Goal: Task Accomplishment & Management: Use online tool/utility

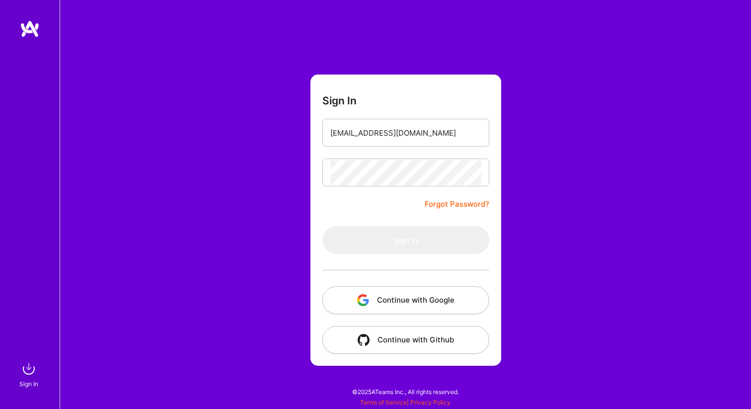
type input "[EMAIL_ADDRESS][DOMAIN_NAME]"
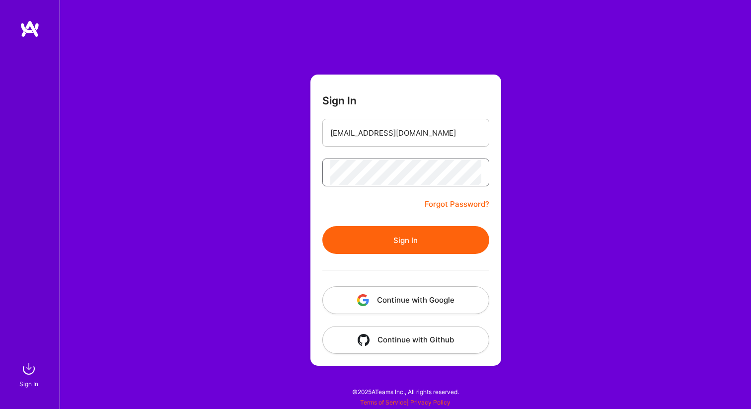
click at [323, 226] on button "Sign In" at bounding box center [406, 240] width 167 height 28
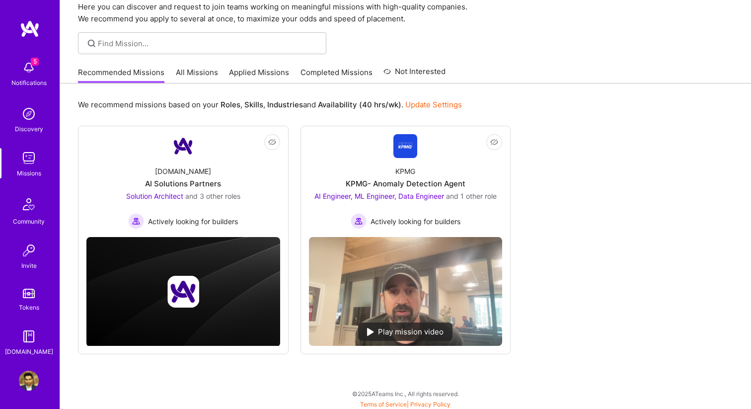
scroll to position [43, 0]
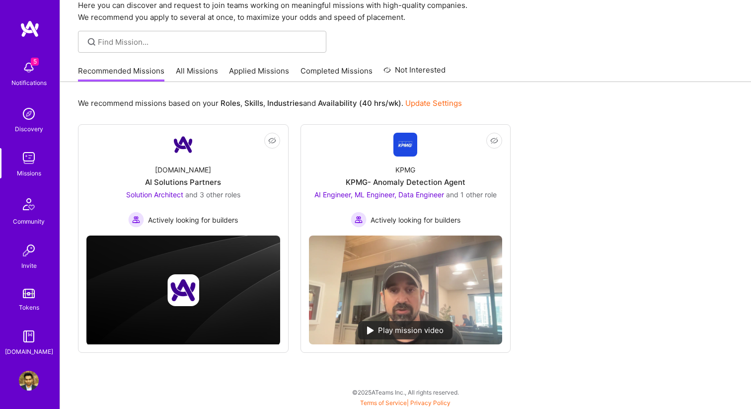
click at [249, 72] on link "Applied Missions" at bounding box center [259, 74] width 60 height 16
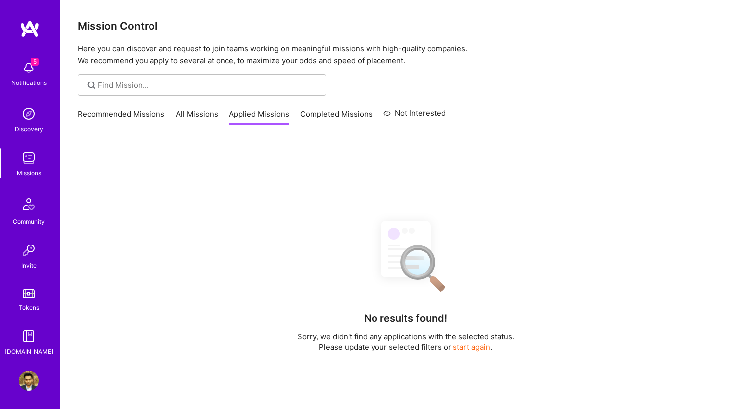
click at [249, 72] on div "Mission Control Here you can discover and request to join teams working on mean…" at bounding box center [405, 275] width 691 height 551
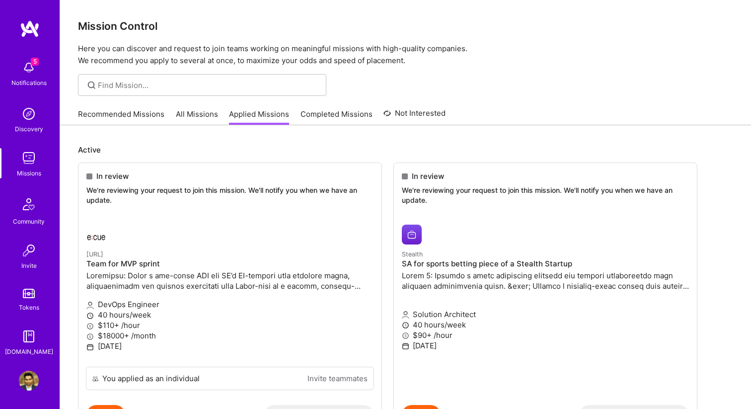
click at [30, 71] on img at bounding box center [29, 68] width 20 height 20
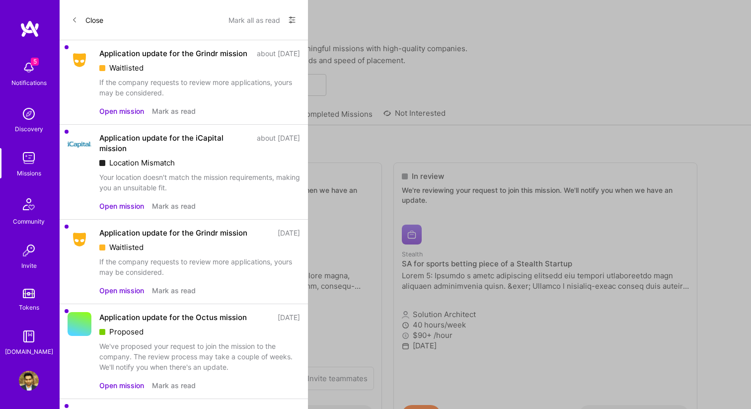
click at [92, 23] on button "Close" at bounding box center [88, 20] width 32 height 16
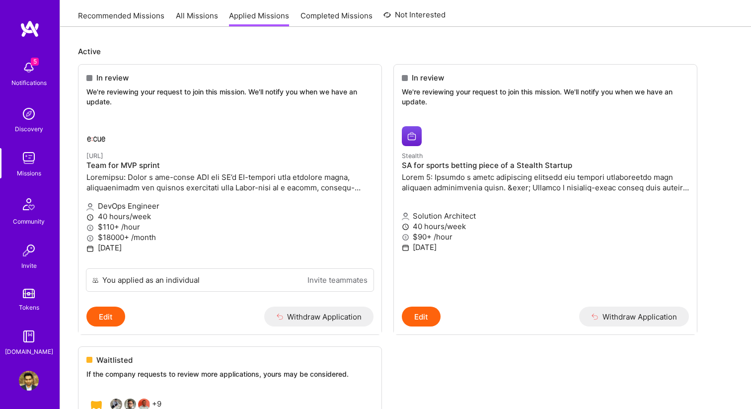
scroll to position [111, 0]
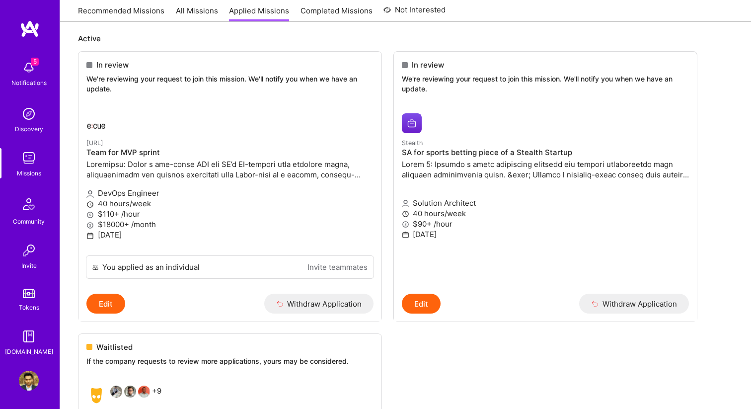
click at [29, 168] on div "Missions" at bounding box center [29, 173] width 24 height 10
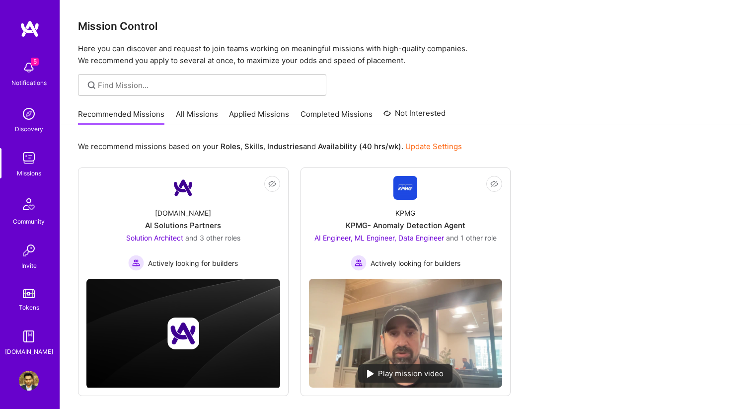
scroll to position [43, 0]
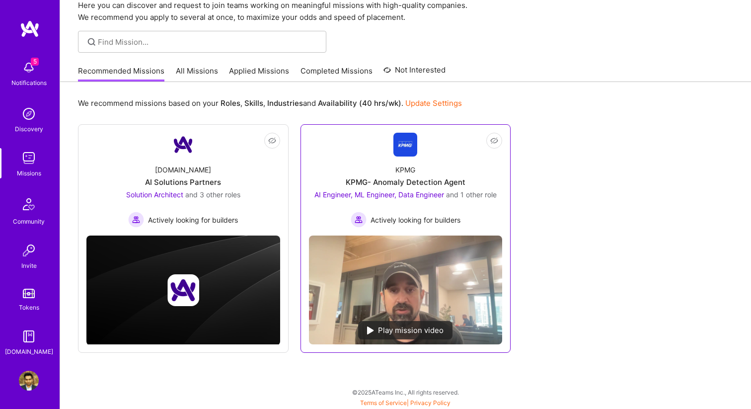
click at [423, 171] on div "KPMG KPMG- Anomaly Detection Agent AI Engineer, ML Engineer, Data Engineer and …" at bounding box center [406, 192] width 194 height 71
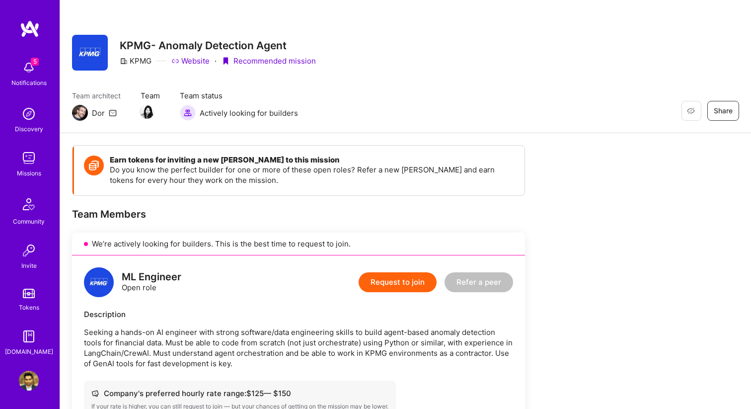
click at [29, 162] on img at bounding box center [29, 158] width 20 height 20
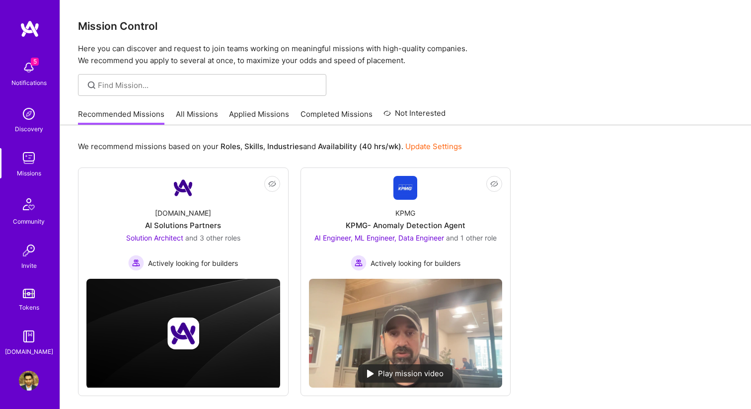
click at [29, 162] on img at bounding box center [29, 158] width 20 height 20
click at [204, 114] on link "All Missions" at bounding box center [197, 117] width 42 height 16
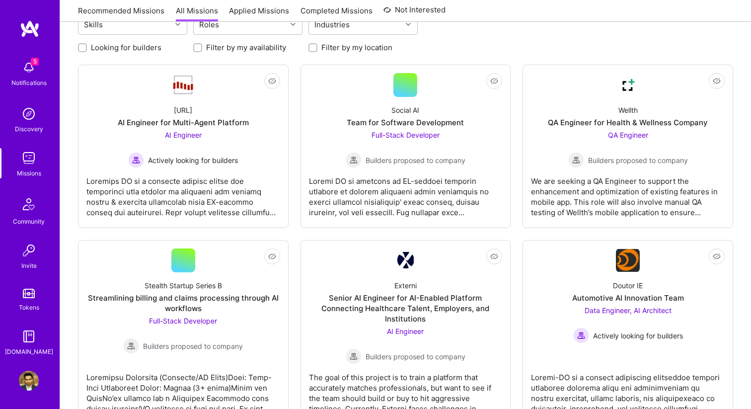
scroll to position [115, 0]
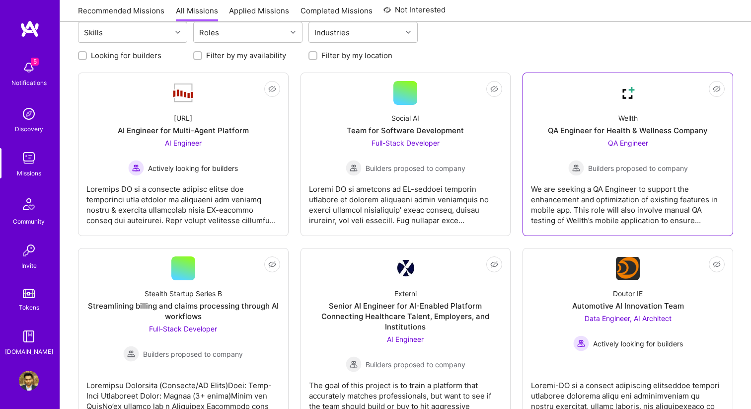
click at [666, 143] on div "QA Engineer Builders proposed to company" at bounding box center [629, 157] width 120 height 38
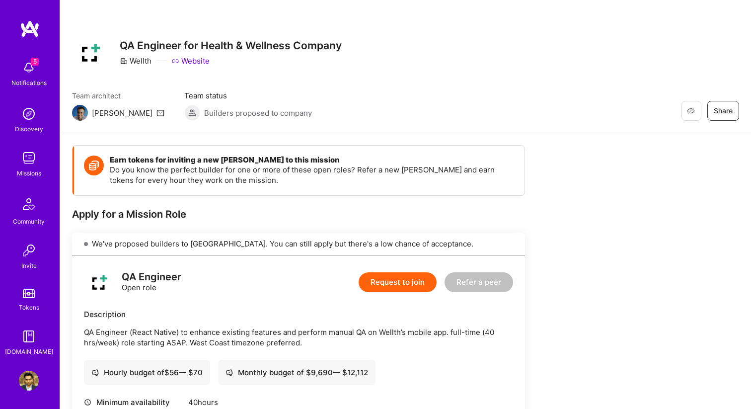
click at [32, 171] on div "Missions" at bounding box center [29, 173] width 24 height 10
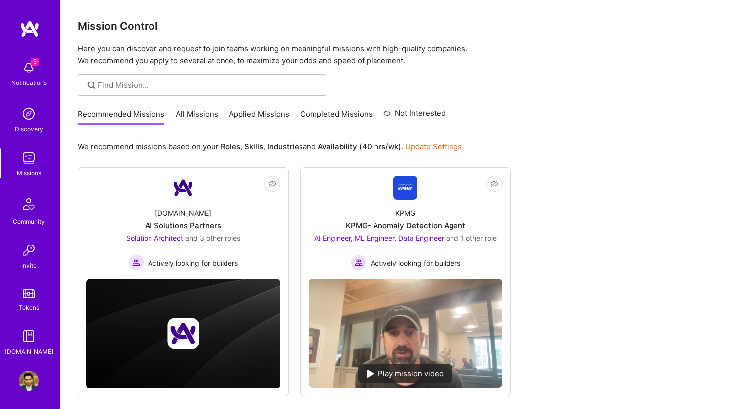
click at [197, 118] on link "All Missions" at bounding box center [197, 117] width 42 height 16
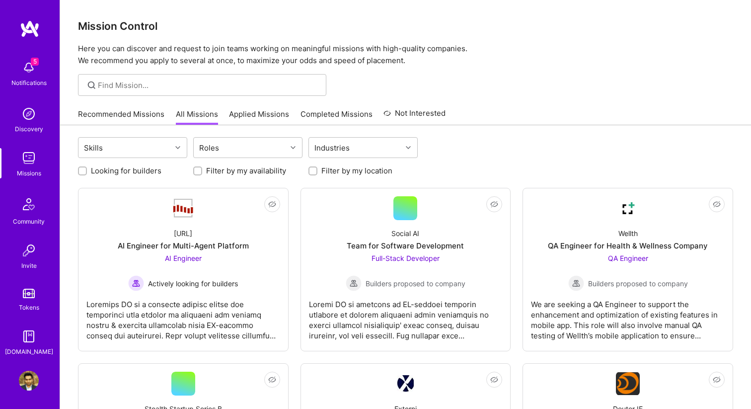
click at [431, 115] on link "Not Interested" at bounding box center [415, 116] width 62 height 18
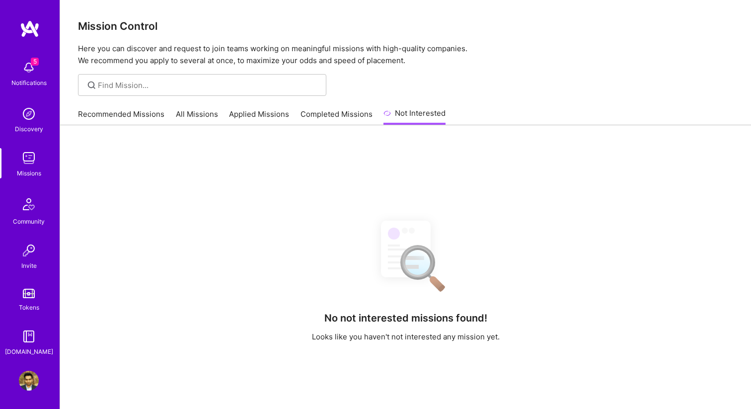
click at [182, 120] on link "All Missions" at bounding box center [197, 117] width 42 height 16
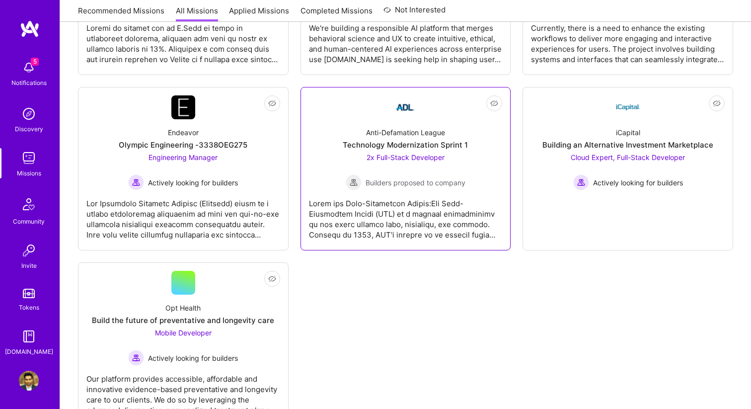
scroll to position [3021, 0]
